Goal: Task Accomplishment & Management: Manage account settings

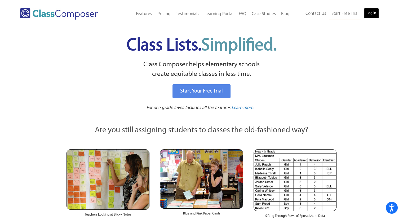
drag, startPoint x: 371, startPoint y: 14, endPoint x: 378, endPoint y: 14, distance: 6.1
click at [378, 14] on link "Log In" at bounding box center [371, 13] width 15 height 11
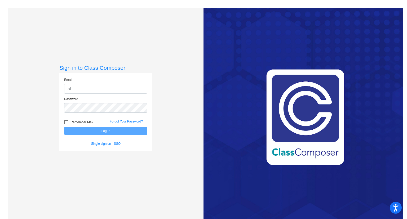
click at [77, 87] on input "al" at bounding box center [105, 89] width 83 height 10
type input "alyssa"
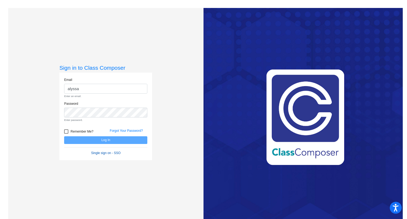
click at [101, 144] on form "Email alyssa Enter an email. Password Enter password. Remember Me? Forgot Your …" at bounding box center [105, 116] width 83 height 78
click at [112, 91] on input "alyssa" at bounding box center [105, 89] width 83 height 10
drag, startPoint x: 90, startPoint y: 88, endPoint x: 44, endPoint y: 86, distance: 45.9
click at [44, 86] on div "Sign in to Class Composer Email alyssa Enter an email. Password Enter password.…" at bounding box center [105, 117] width 195 height 219
type input "alyssa.pitts@hesperiausd.org"
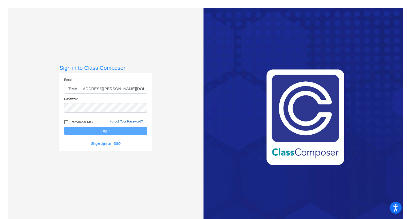
click at [139, 122] on link "Forgot Your Password?" at bounding box center [126, 121] width 33 height 4
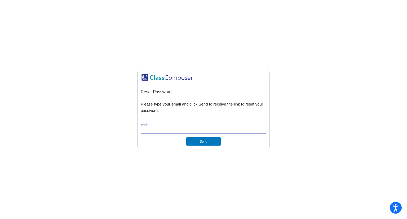
click at [176, 130] on input "Email *" at bounding box center [204, 129] width 126 height 5
type input "alyssa.pitts@hesperiausd.org"
click at [199, 140] on button "Send" at bounding box center [203, 141] width 34 height 8
